Goal: Task Accomplishment & Management: Use online tool/utility

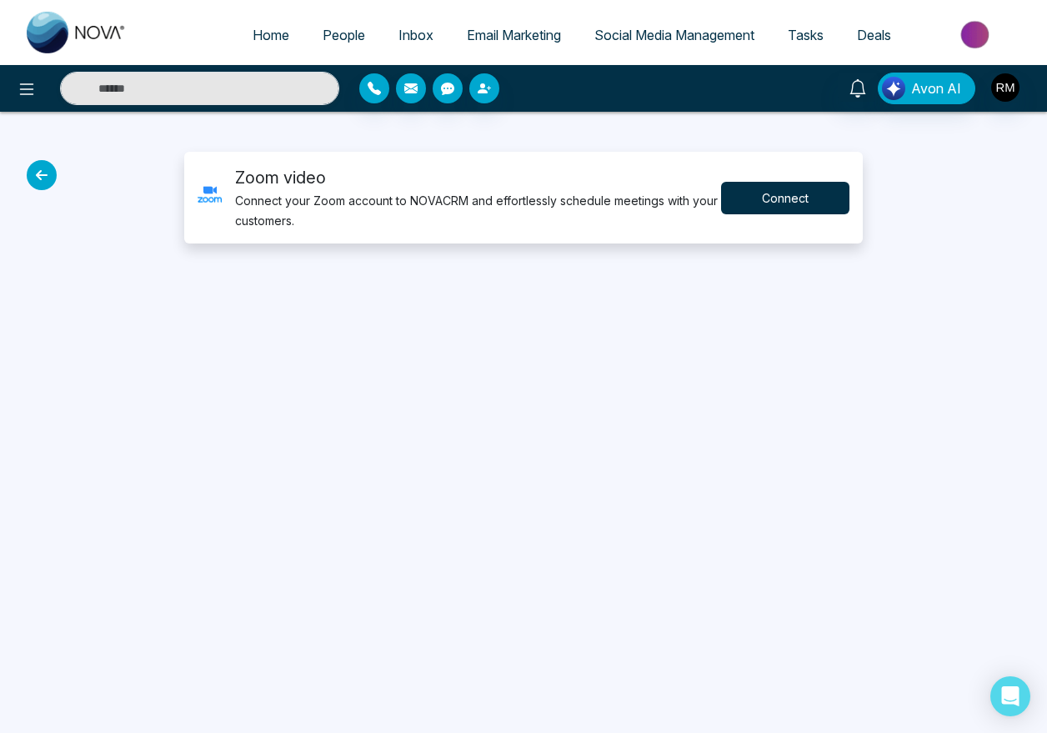
click at [803, 187] on button "Connect" at bounding box center [785, 198] width 128 height 33
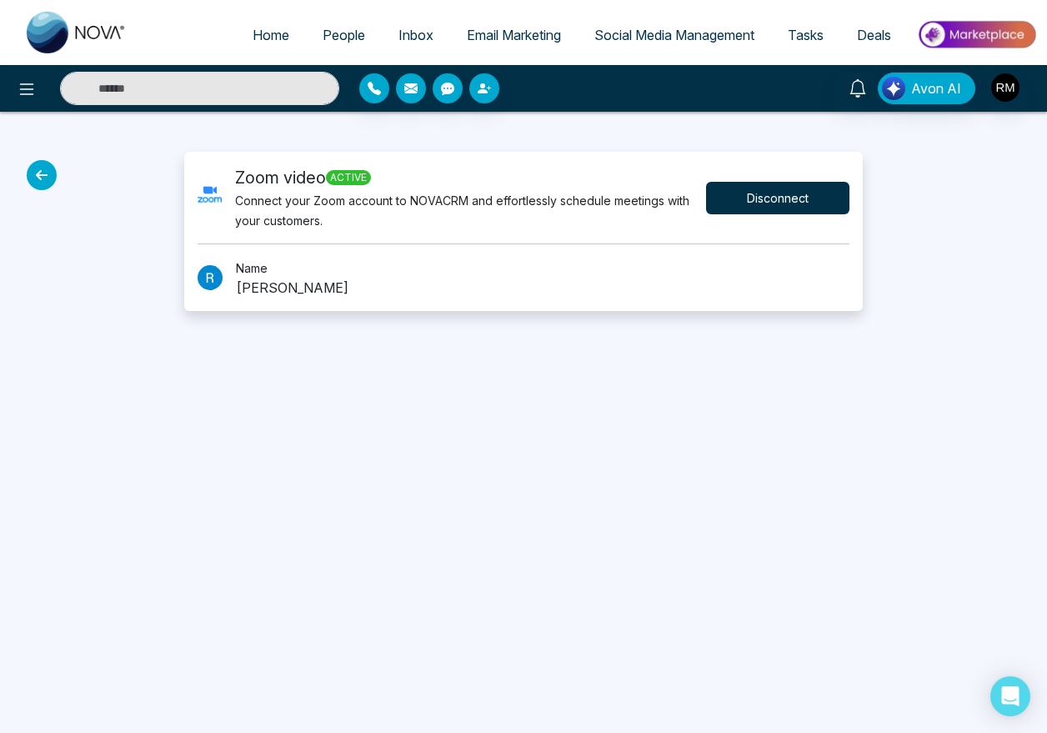
click at [781, 191] on button "Disconnect" at bounding box center [777, 198] width 143 height 33
